Goal: Navigation & Orientation: Understand site structure

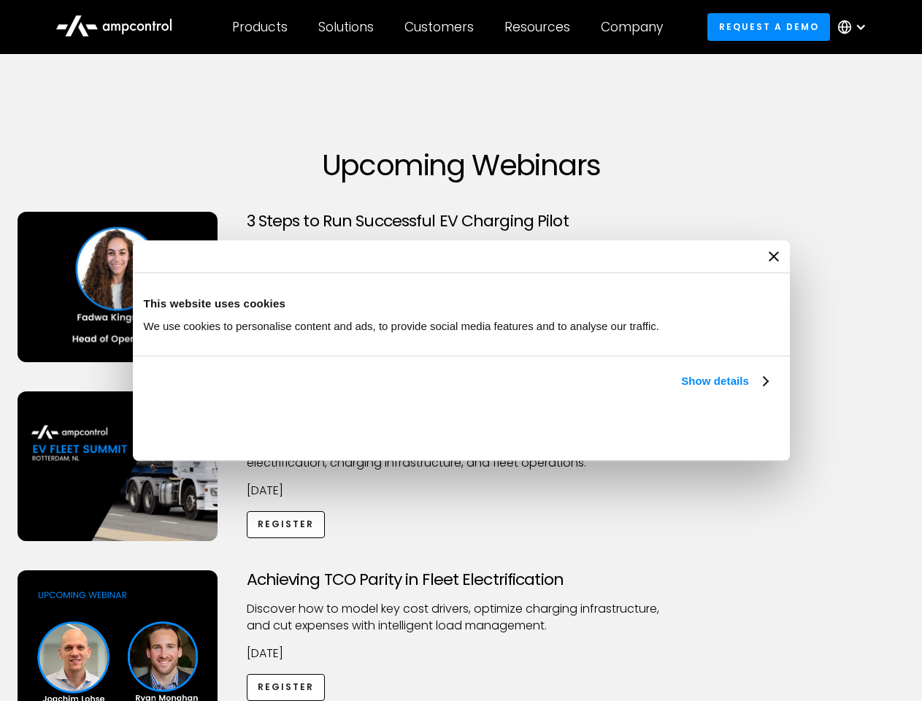
click at [681, 390] on link "Show details" at bounding box center [724, 381] width 86 height 18
click at [0, 0] on div "Necessary cookies help make a website usable by enabling basic functions like p…" at bounding box center [0, 0] width 0 height 0
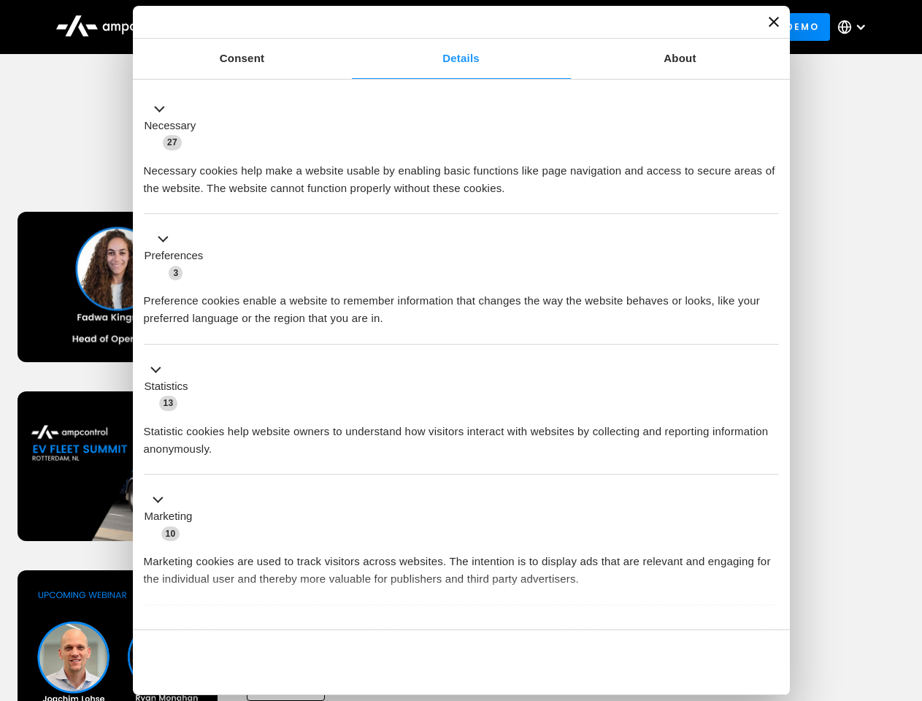
click at [906, 589] on div "Achieving TCO Parity in Fleet Electrification Discover how to model key cost dr…" at bounding box center [461, 684] width 917 height 229
click at [449, 27] on div "Customers" at bounding box center [439, 27] width 69 height 16
click at [259, 27] on div "Products" at bounding box center [260, 27] width 56 height 16
click at [347, 27] on div "Solutions" at bounding box center [346, 27] width 56 height 16
click at [442, 27] on div "Customers" at bounding box center [439, 27] width 69 height 16
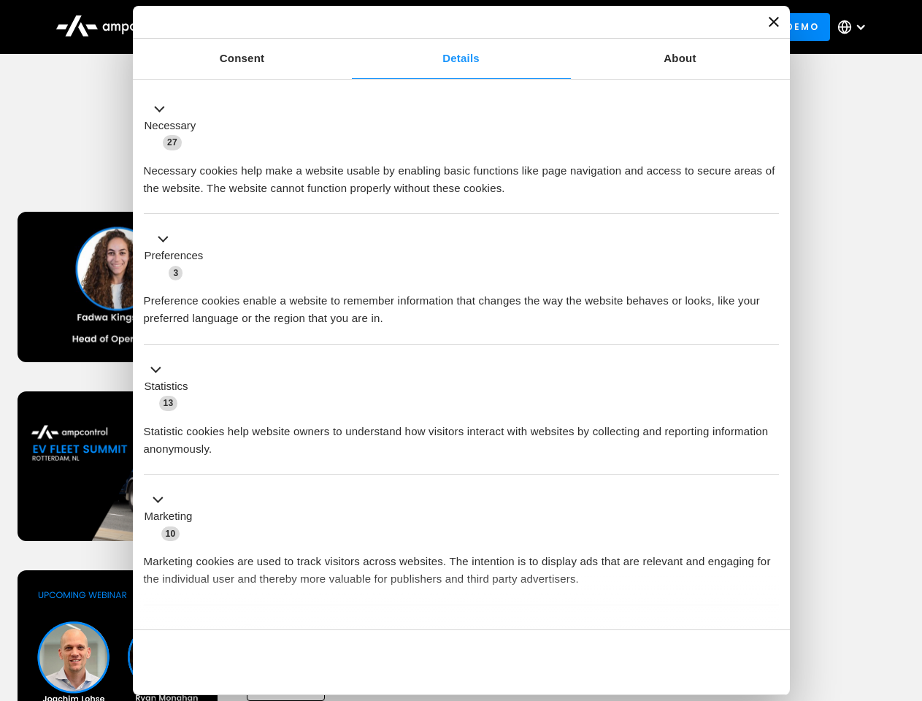
click at [540, 27] on div "Resources" at bounding box center [538, 27] width 66 height 16
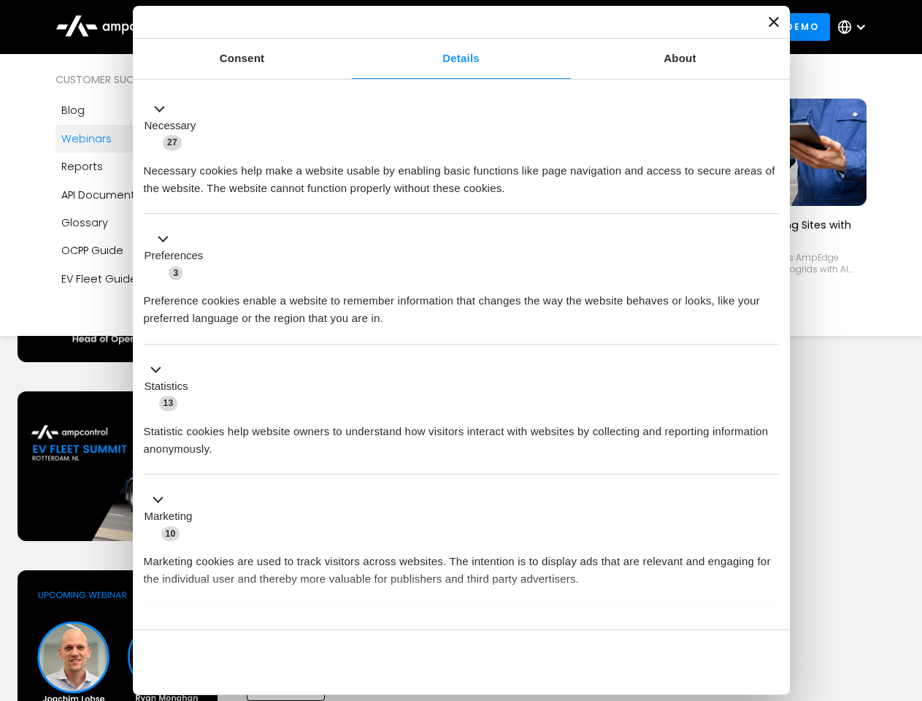
click at [637, 27] on div "Company" at bounding box center [632, 27] width 62 height 16
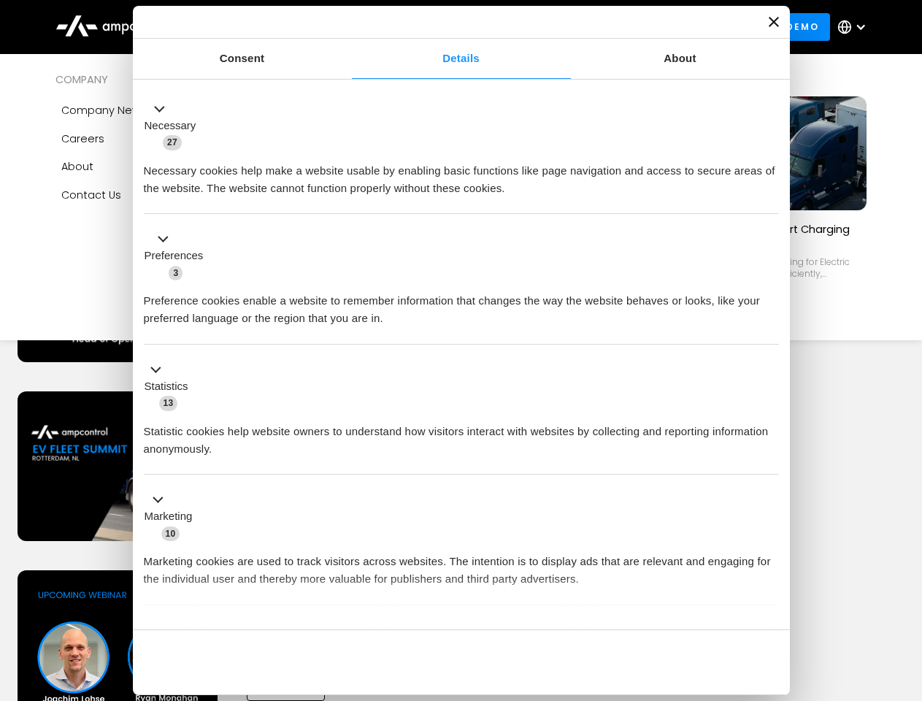
click at [856, 27] on div at bounding box center [861, 27] width 12 height 12
